Goal: Task Accomplishment & Management: Manage account settings

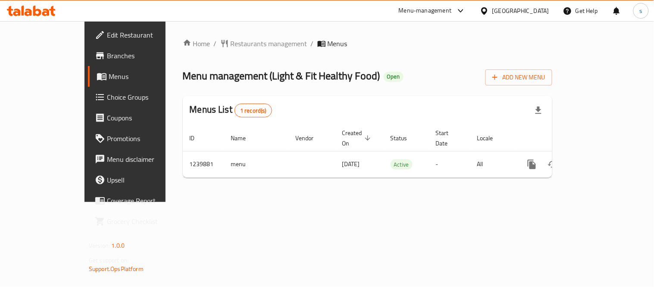
click at [88, 108] on link "Coupons" at bounding box center [141, 117] width 106 height 21
click at [107, 98] on span "Choice Groups" at bounding box center [147, 97] width 80 height 10
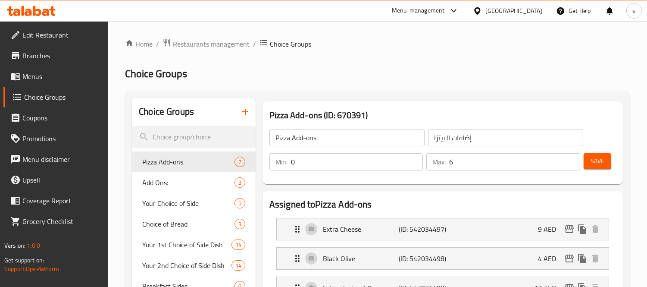
click at [177, 139] on input "search" at bounding box center [194, 137] width 124 height 22
paste input "Your choice of sides"
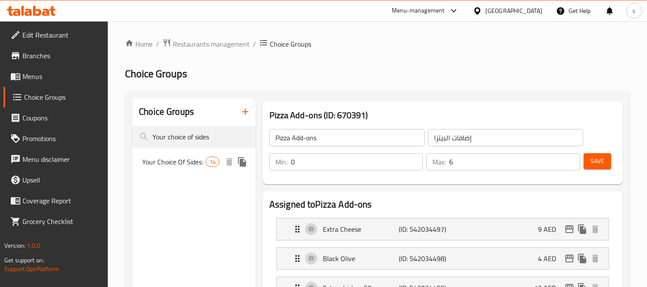
type input "Your choice of sides"
click at [180, 166] on span "Your Choice Of Sides:" at bounding box center [173, 161] width 63 height 10
type input "Your Choice Of Sides:"
type input "إختيارك من الجوانب:"
type input "2"
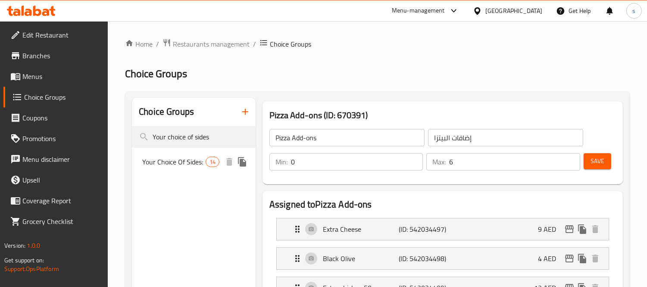
type input "2"
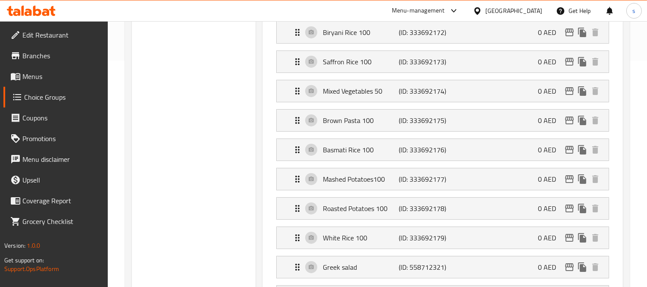
scroll to position [96, 0]
